Goal: Task Accomplishment & Management: Use online tool/utility

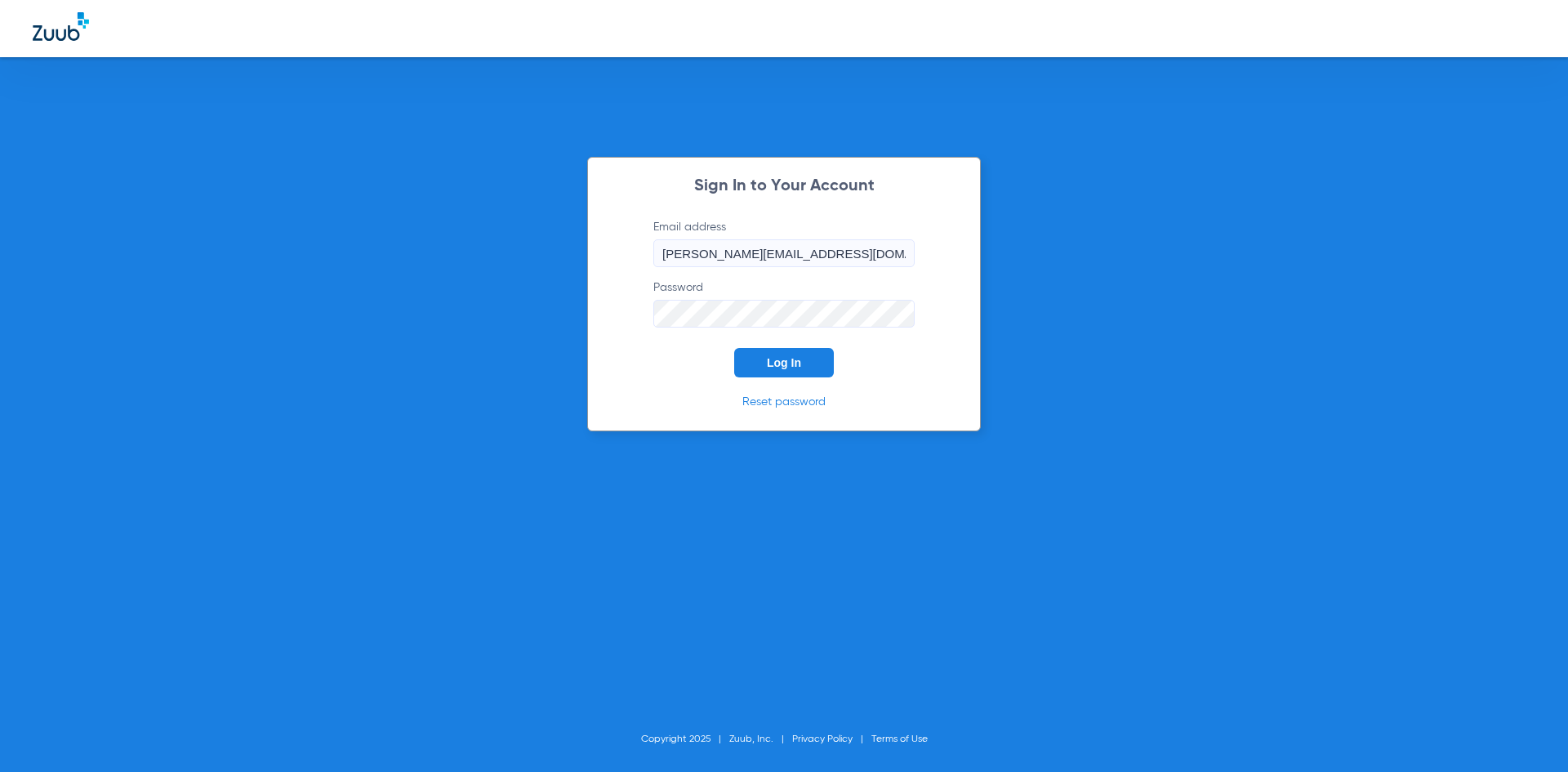
click at [795, 359] on span "Log In" at bounding box center [784, 362] width 34 height 13
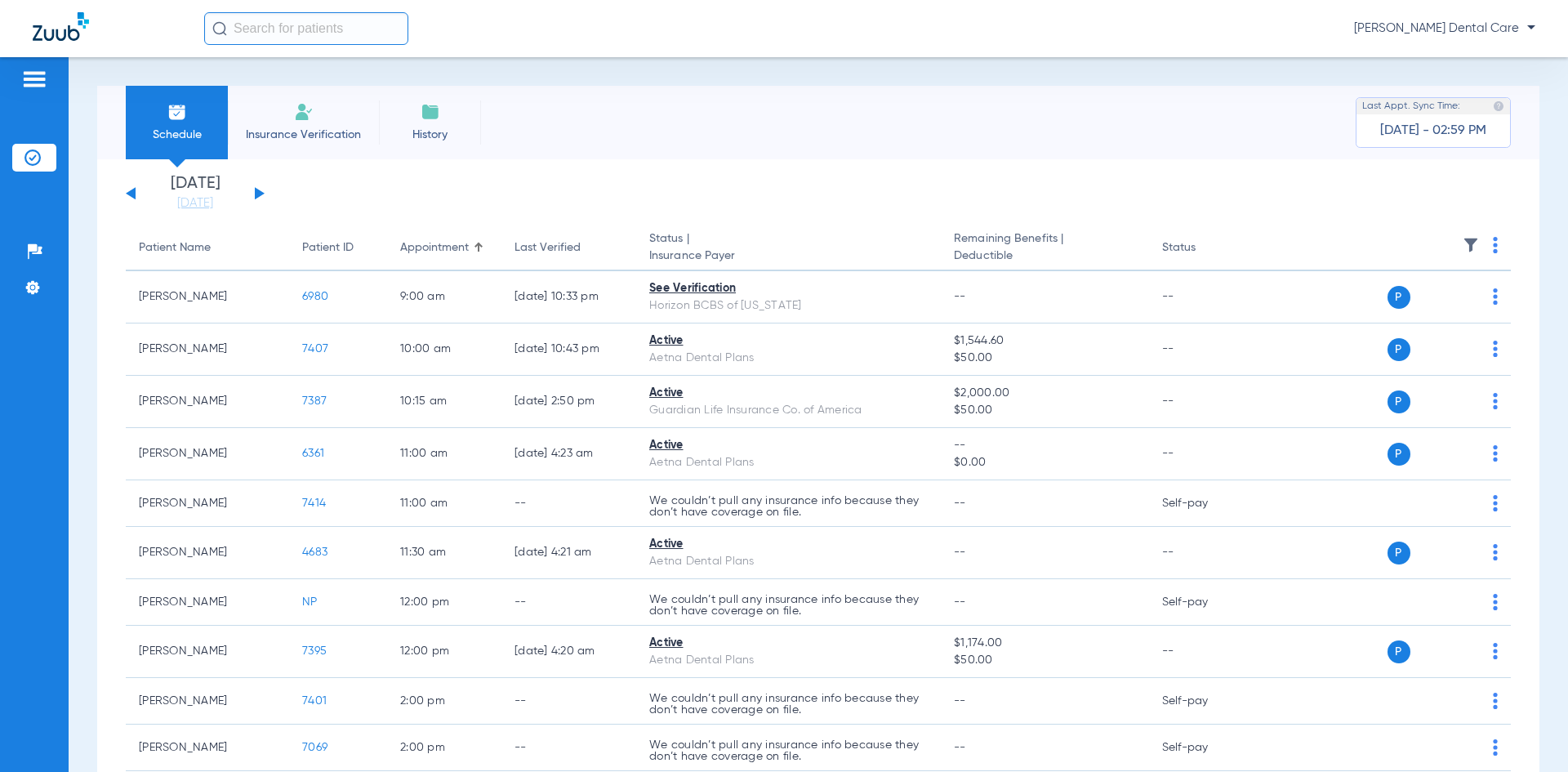
click at [267, 196] on app-single-date-navigator "[DATE] [DATE] [DATE] [DATE] [DATE] [DATE] [DATE] [DATE] [DATE] [DATE] [DATE] [D…" at bounding box center [818, 194] width 1385 height 36
click at [258, 189] on div "[DATE] [DATE] [DATE] [DATE] [DATE] [DATE] [DATE] [DATE] [DATE] [DATE] [DATE] [D…" at bounding box center [195, 194] width 139 height 36
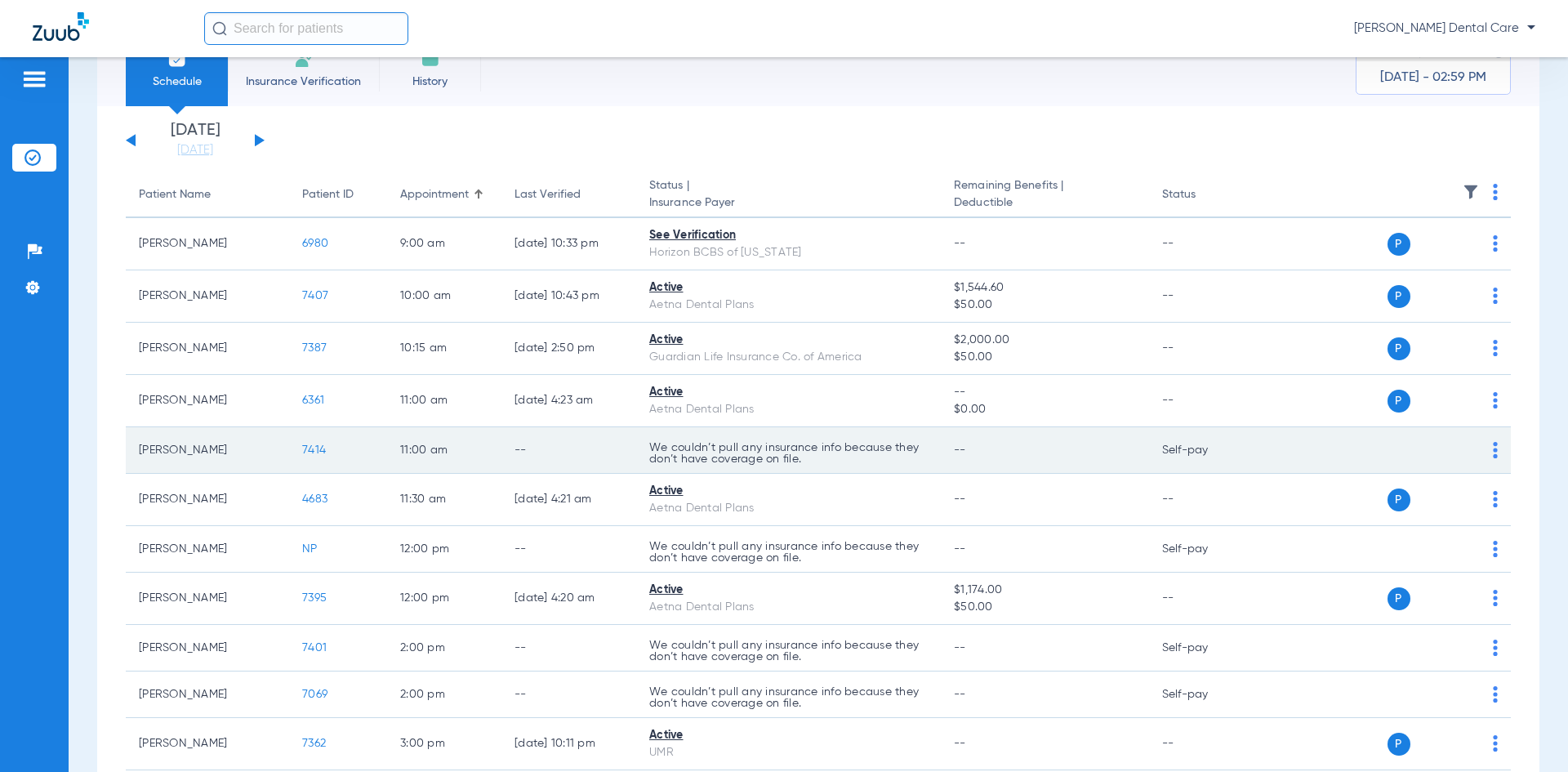
scroll to position [82, 0]
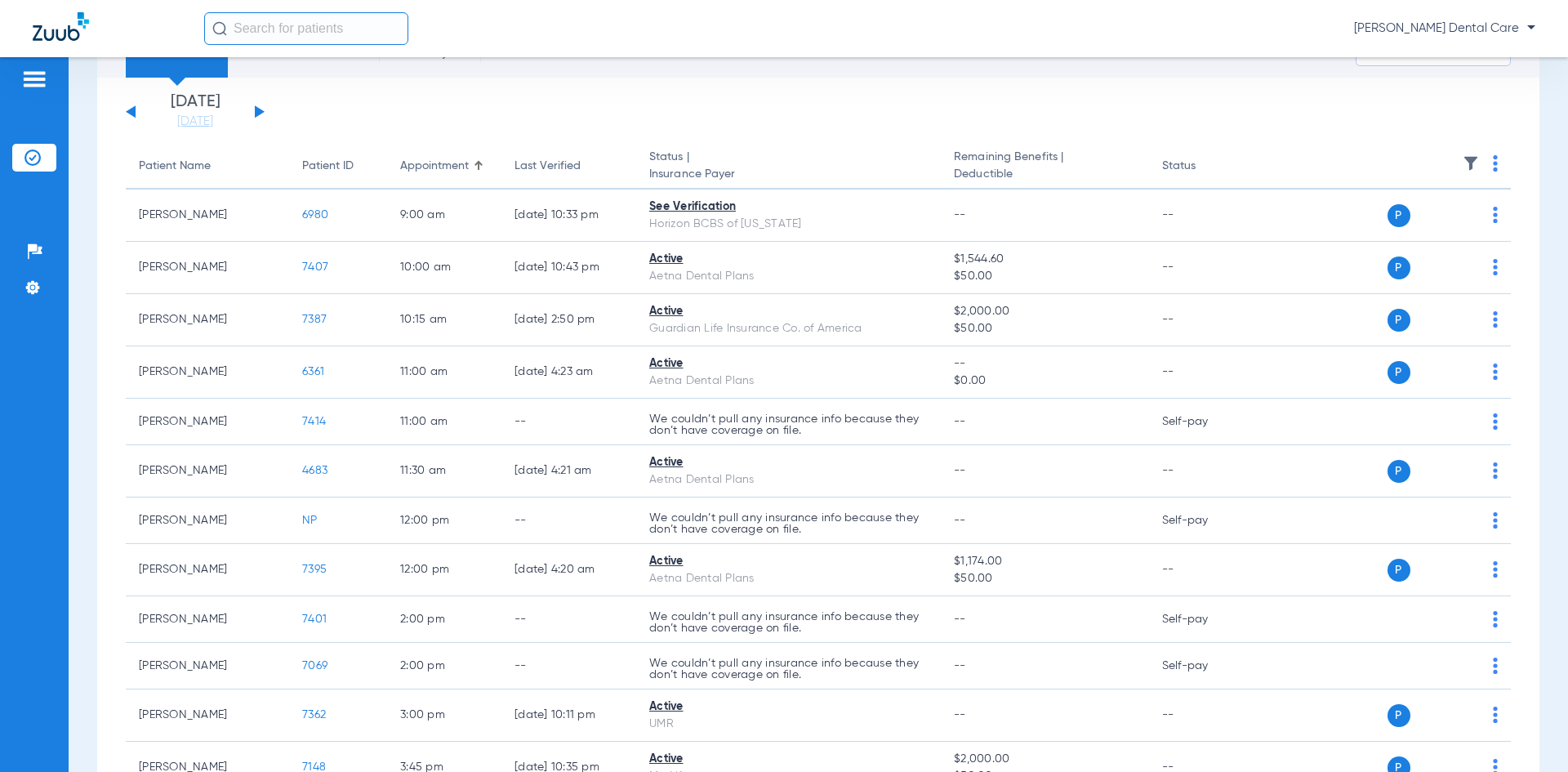
click at [260, 112] on button at bounding box center [259, 111] width 9 height 12
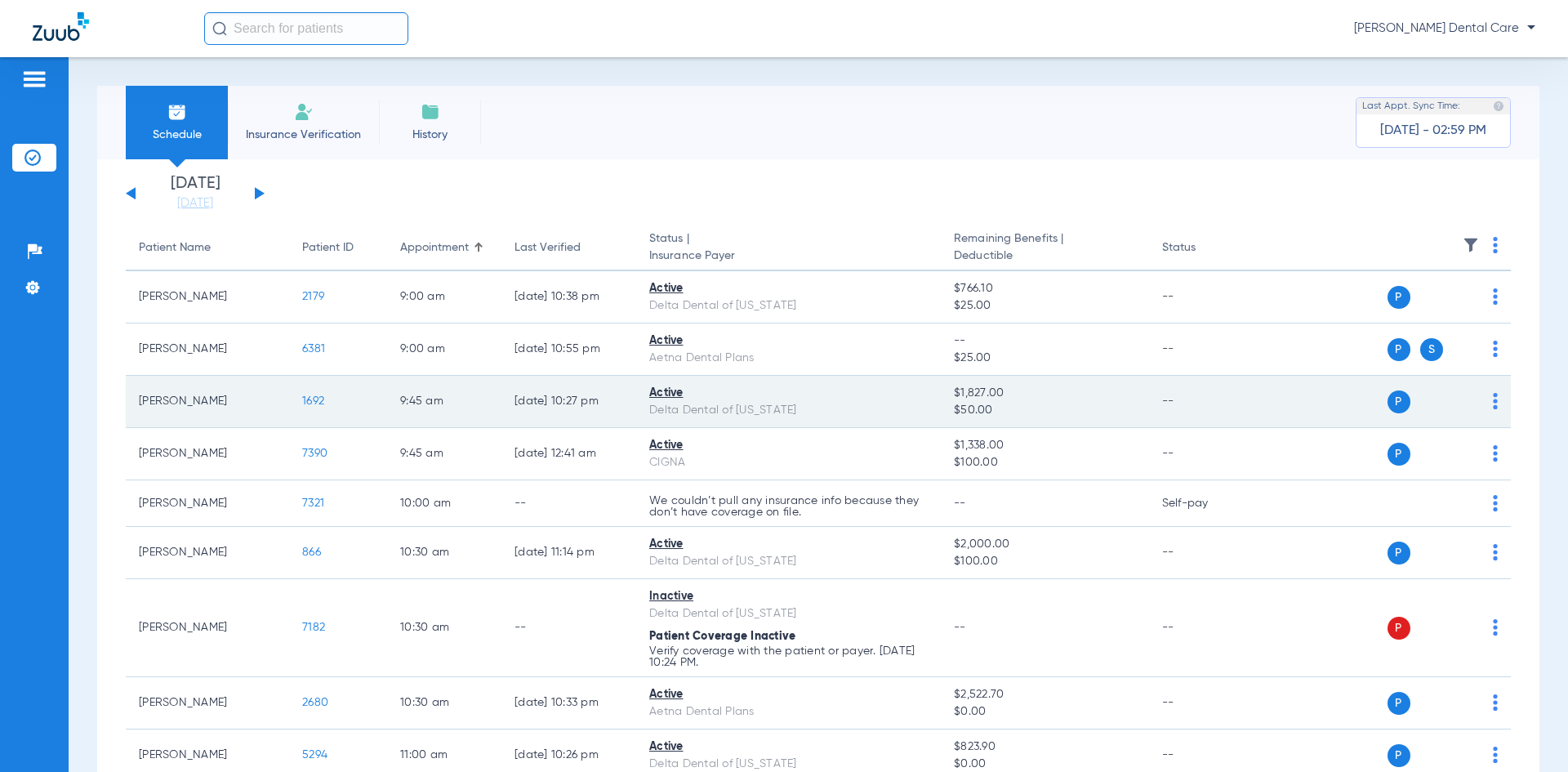
click at [310, 400] on span "1692" at bounding box center [314, 401] width 22 height 11
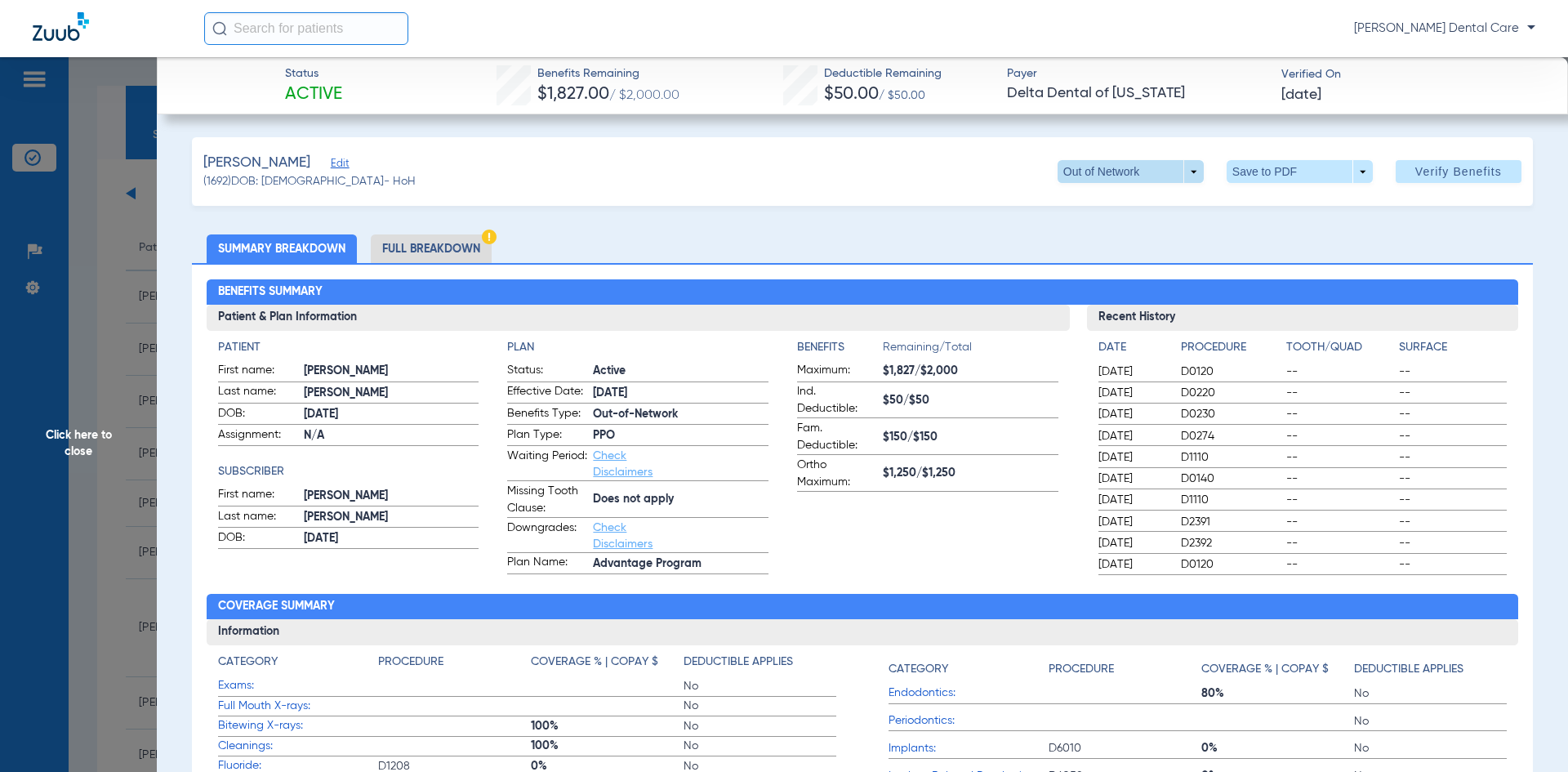
click at [1180, 177] on span at bounding box center [1131, 171] width 146 height 23
click at [1102, 210] on button "PPO" at bounding box center [1098, 204] width 103 height 33
drag, startPoint x: 83, startPoint y: 448, endPoint x: 79, endPoint y: 436, distance: 12.6
click at [83, 447] on span "Click here to close" at bounding box center [78, 443] width 157 height 772
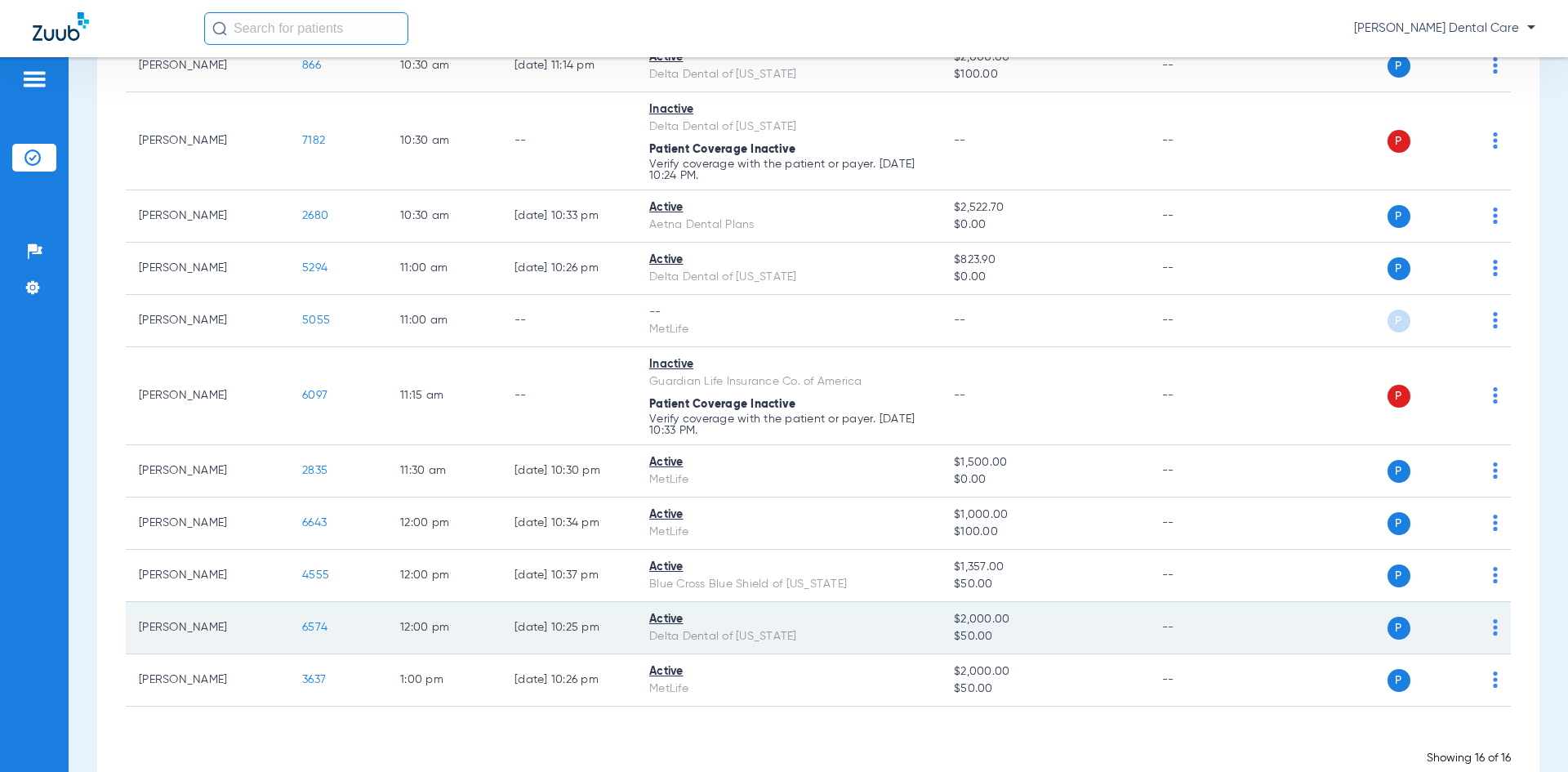
scroll to position [490, 0]
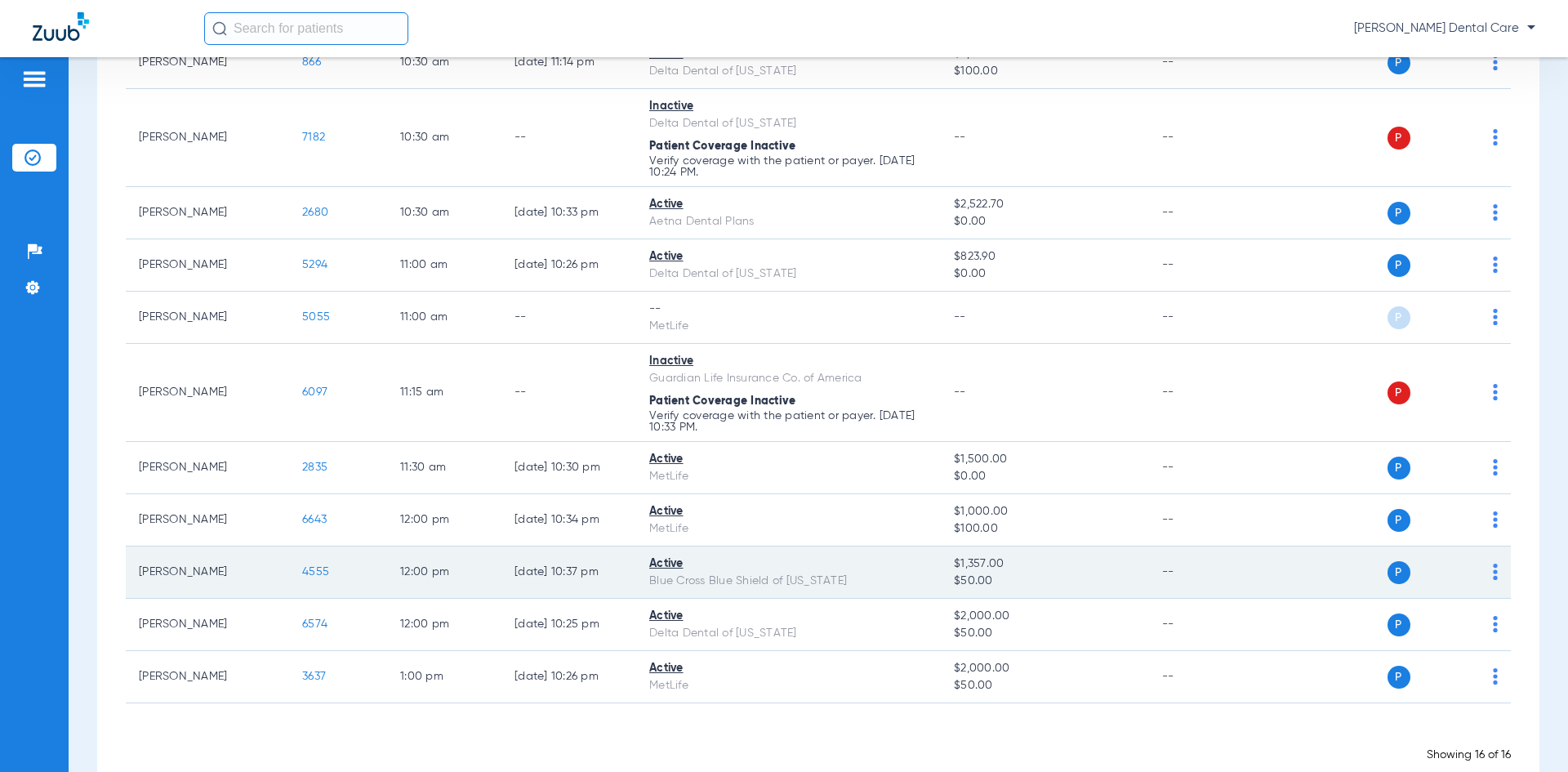
click at [324, 574] on span "4555" at bounding box center [315, 571] width 27 height 11
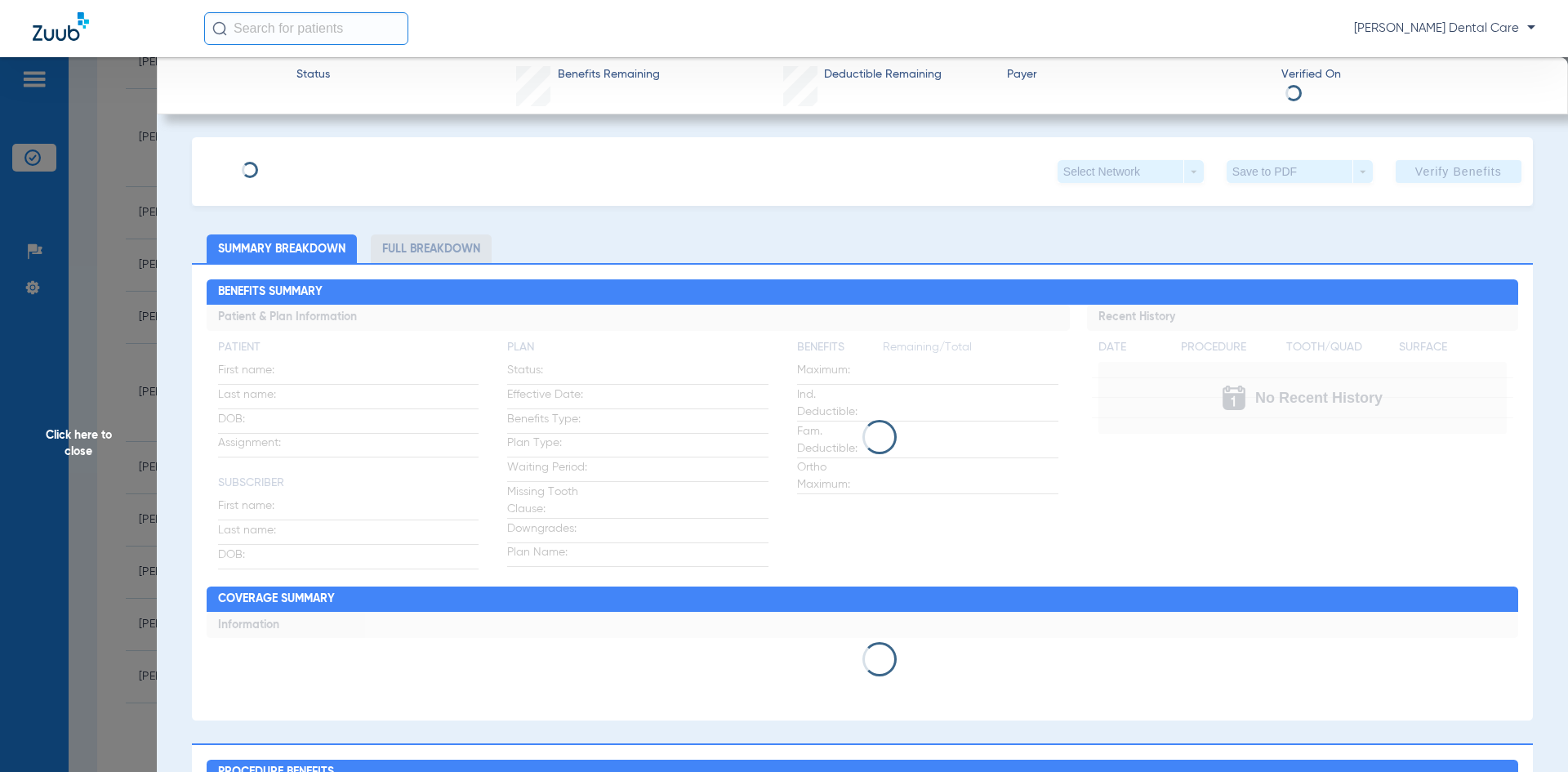
click at [432, 255] on li "Full Breakdown" at bounding box center [431, 248] width 121 height 28
click at [445, 250] on li "Full Breakdown" at bounding box center [431, 248] width 121 height 28
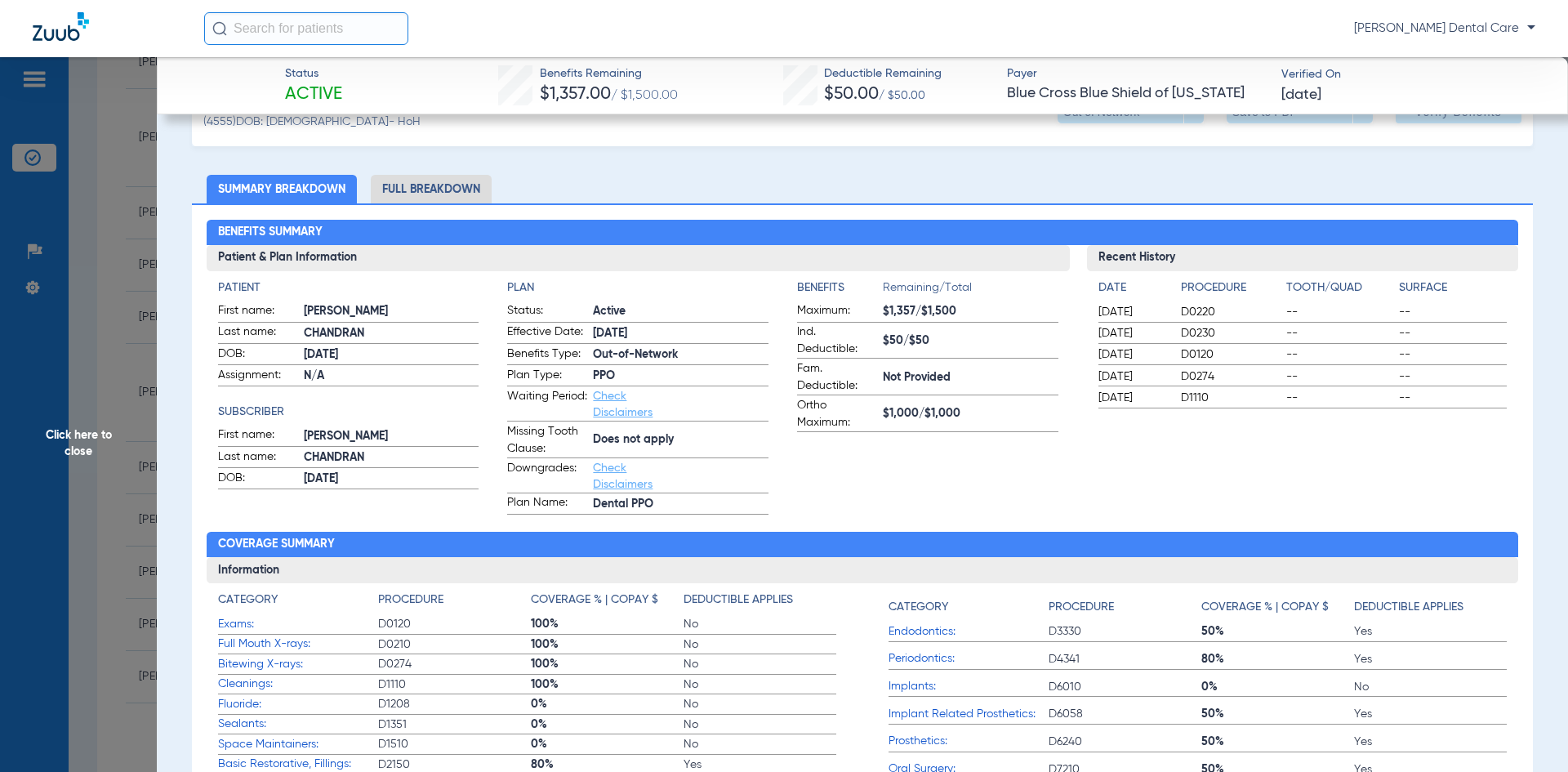
scroll to position [0, 0]
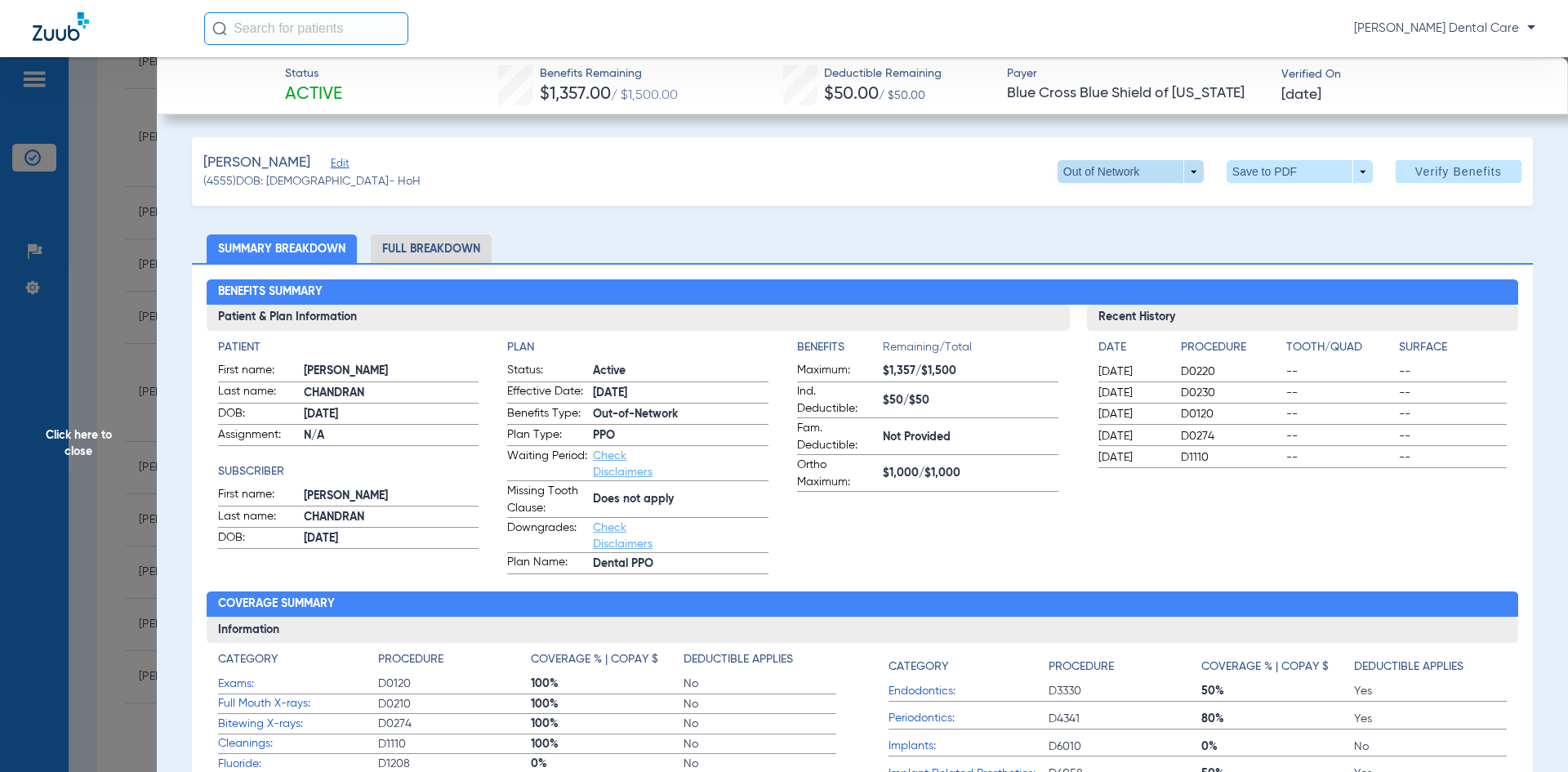
click at [1184, 174] on span at bounding box center [1131, 171] width 146 height 23
click at [1110, 210] on button "PPO" at bounding box center [1098, 204] width 103 height 33
click at [607, 540] on link "Check Disclaimers" at bounding box center [622, 536] width 59 height 28
click at [62, 439] on span "Click here to close" at bounding box center [78, 443] width 157 height 772
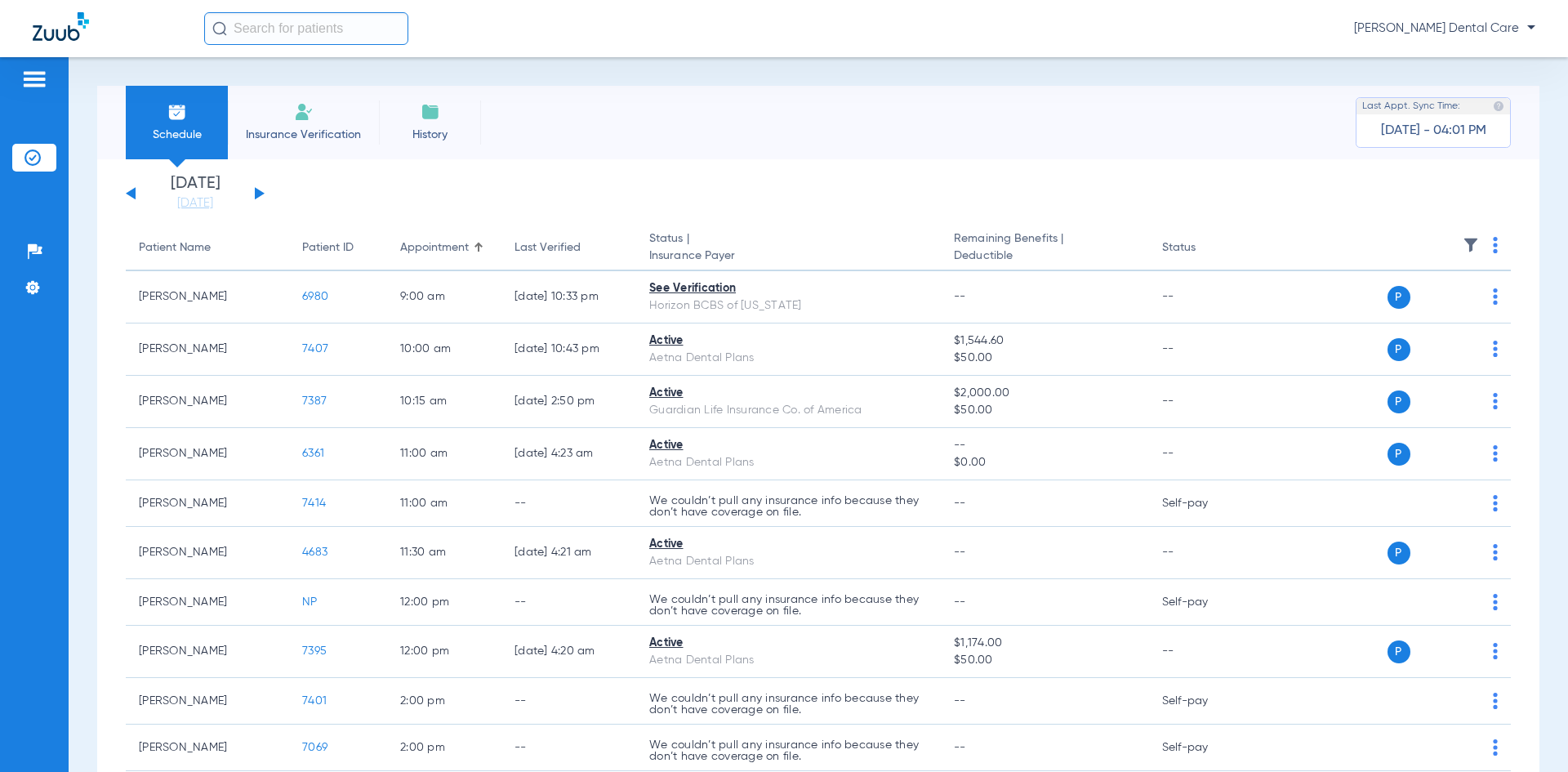
click at [259, 196] on button at bounding box center [259, 193] width 9 height 12
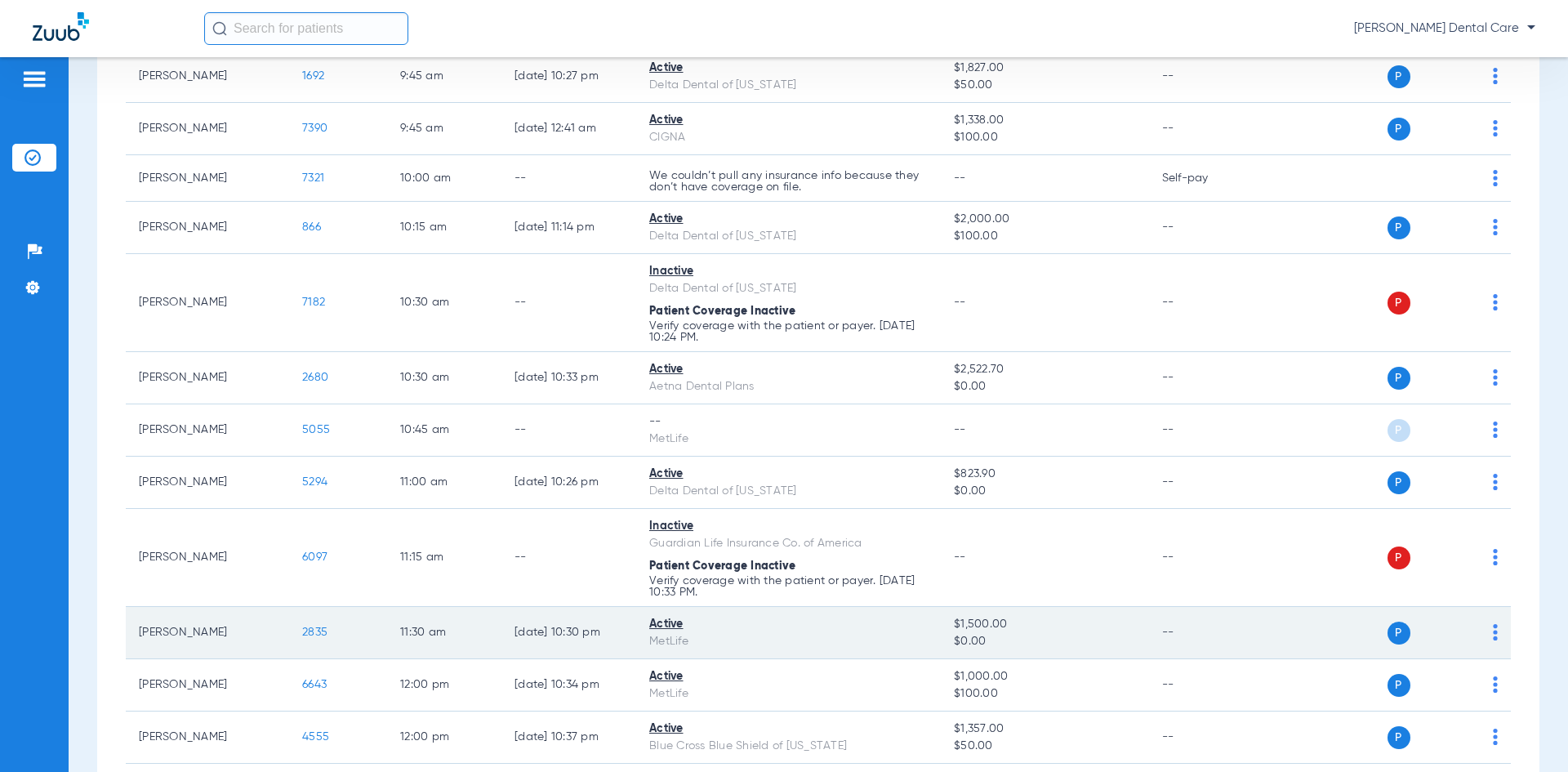
scroll to position [327, 0]
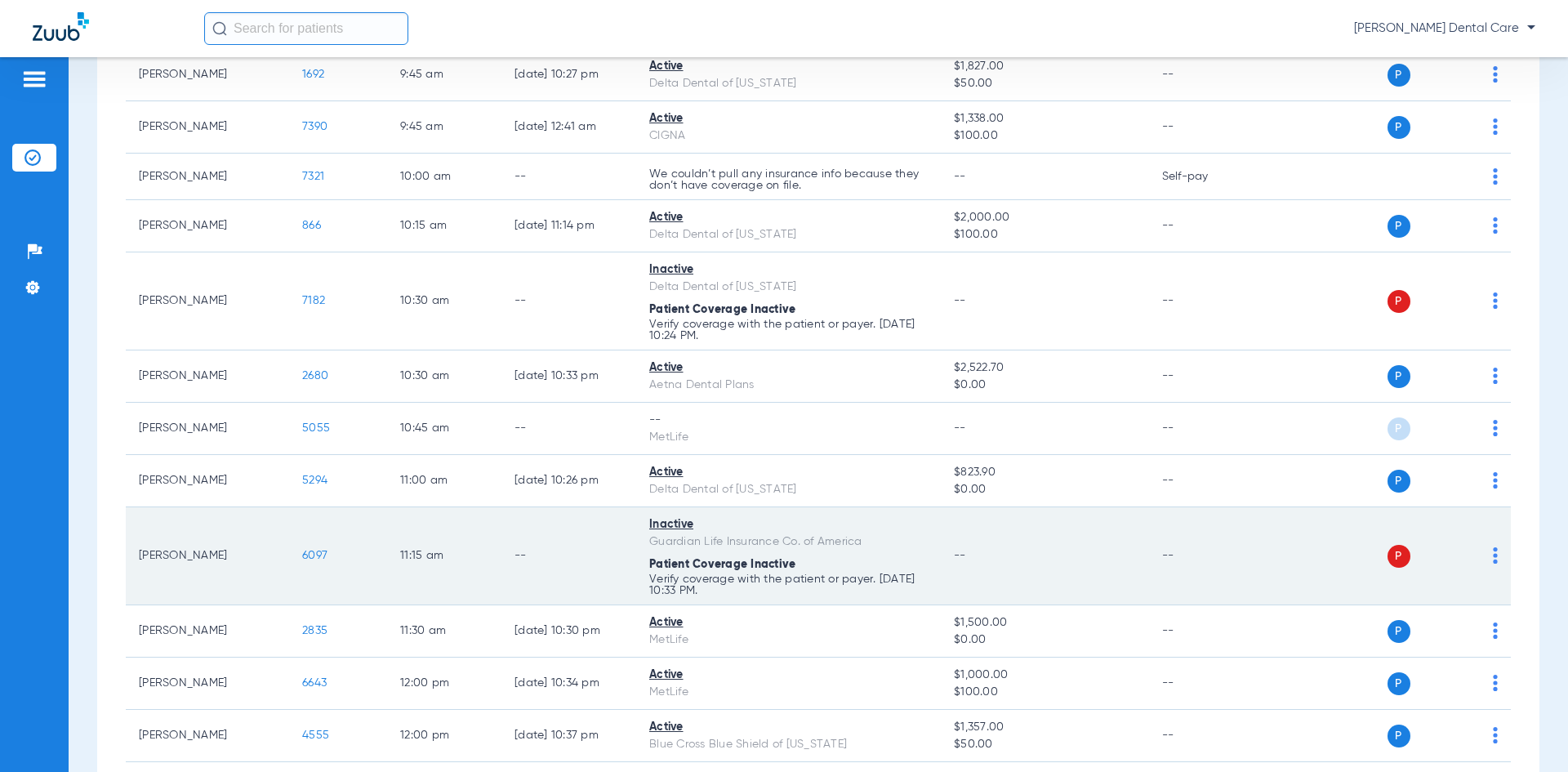
click at [314, 557] on span "6097" at bounding box center [314, 555] width 25 height 11
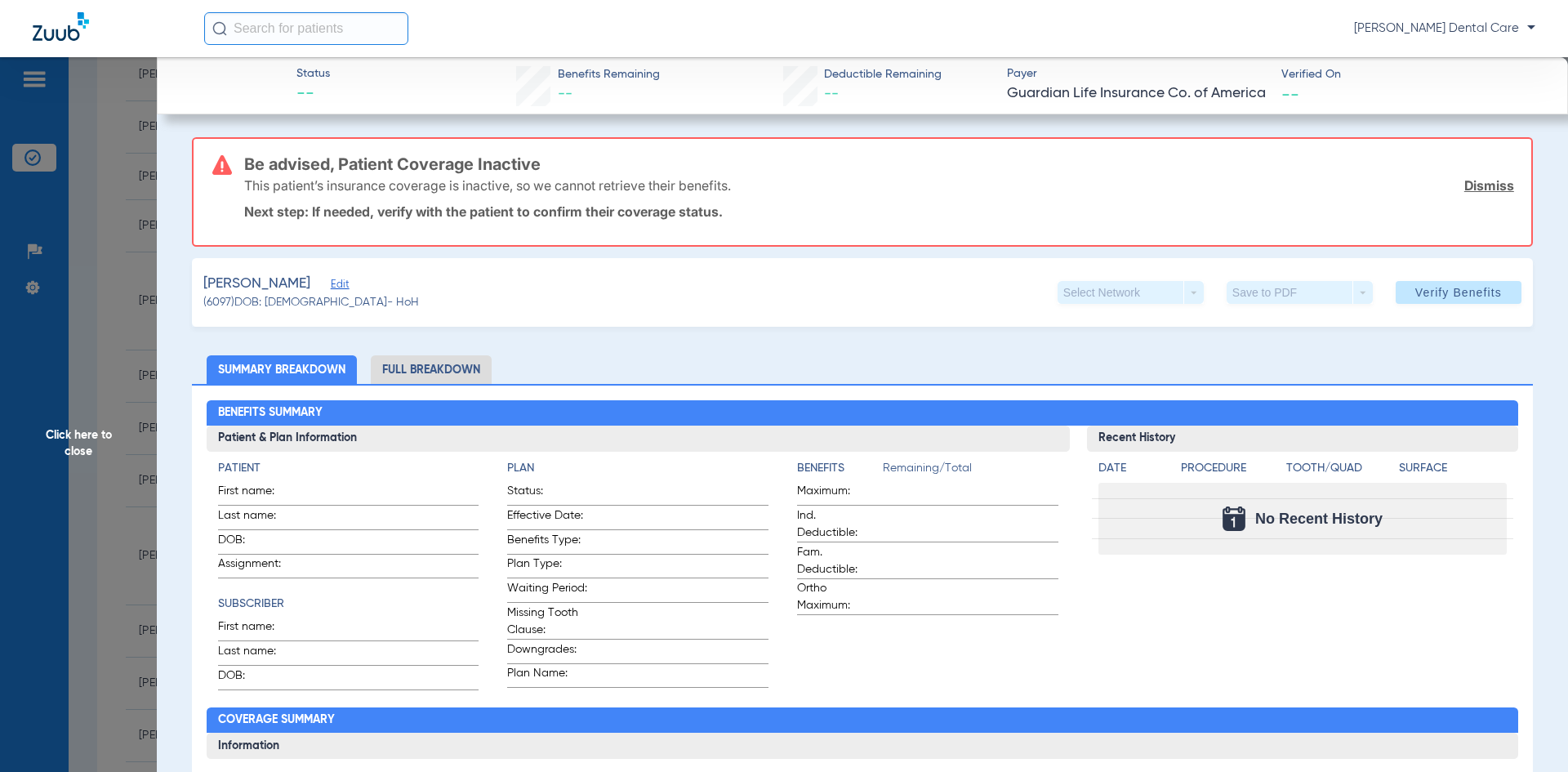
drag, startPoint x: 72, startPoint y: 440, endPoint x: 84, endPoint y: 440, distance: 12.0
click at [72, 440] on span "Click here to close" at bounding box center [78, 443] width 157 height 772
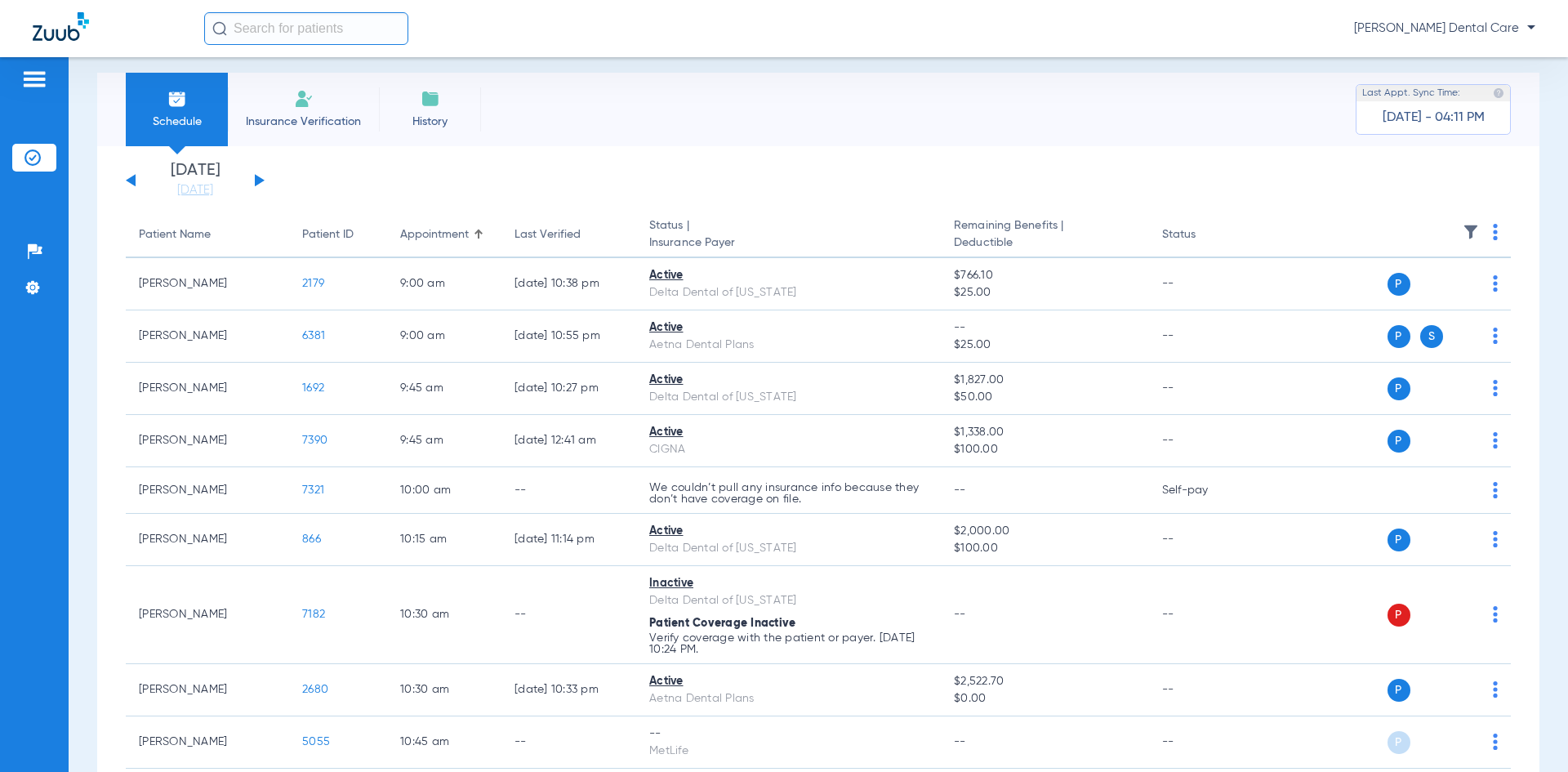
scroll to position [0, 0]
